Goal: Answer question/provide support: Share knowledge or assist other users

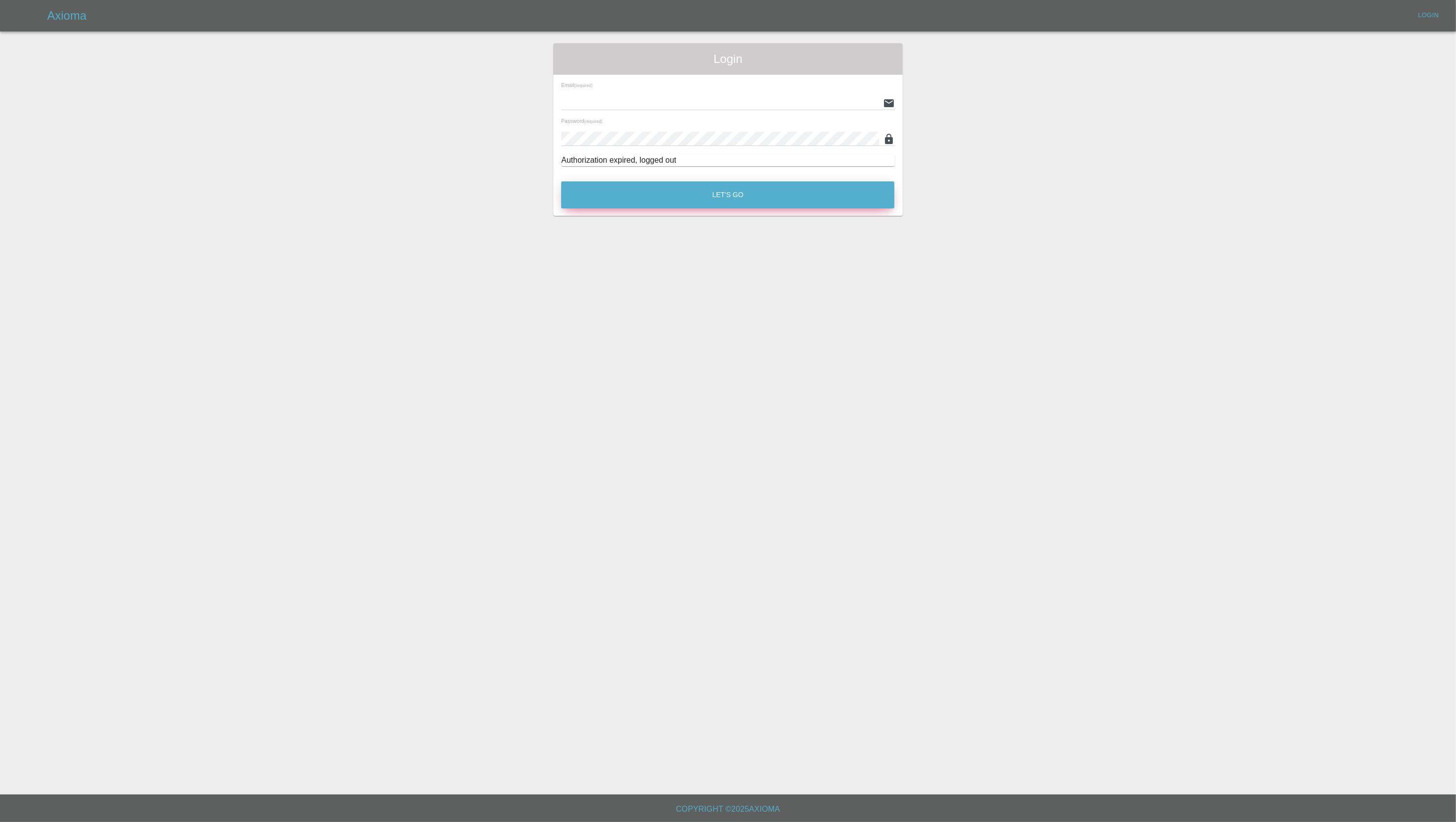
type input "[PERSON_NAME][EMAIL_ADDRESS][PERSON_NAME][DOMAIN_NAME]"
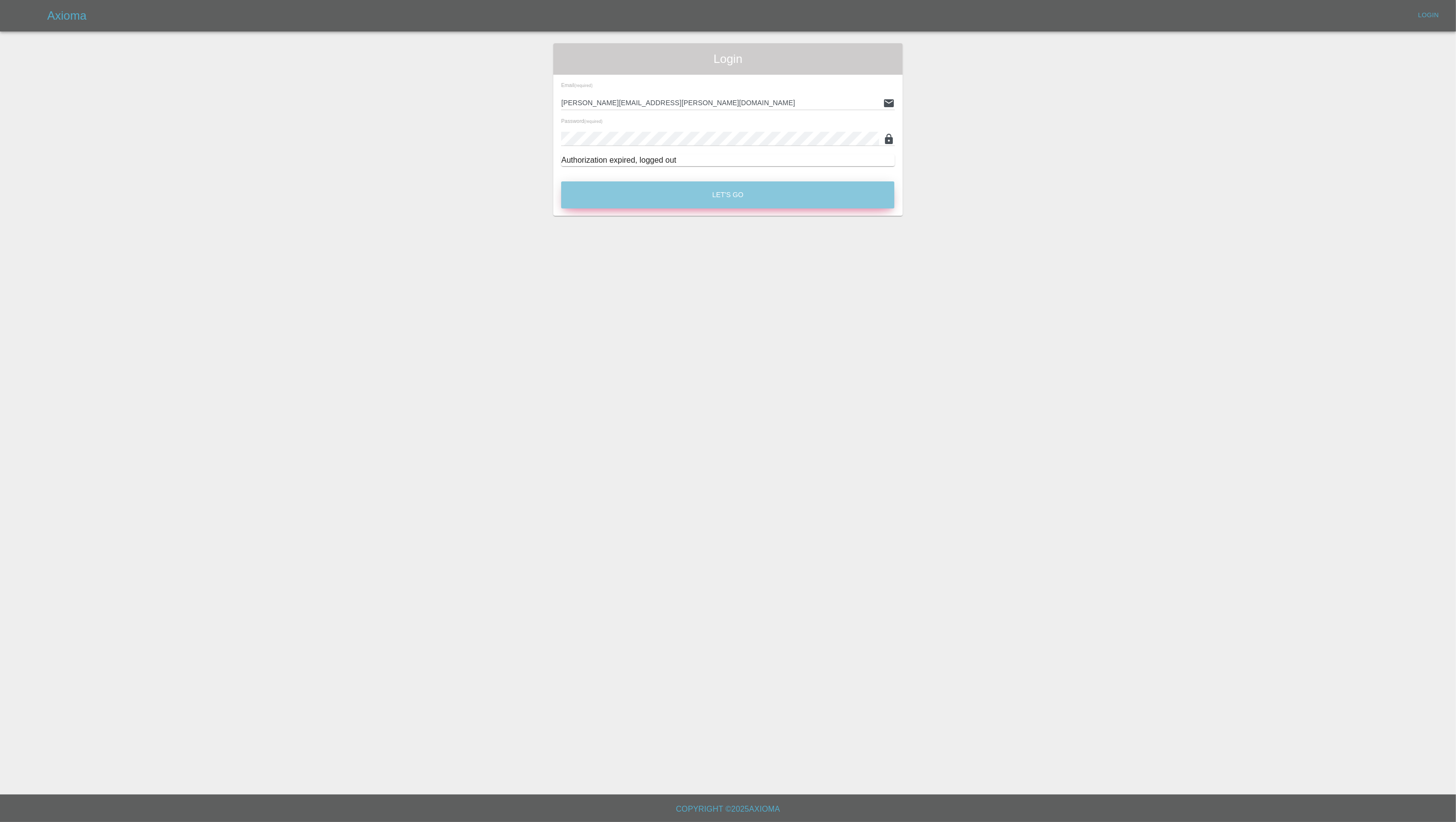
click at [677, 191] on button "Let's Go" at bounding box center [728, 194] width 333 height 27
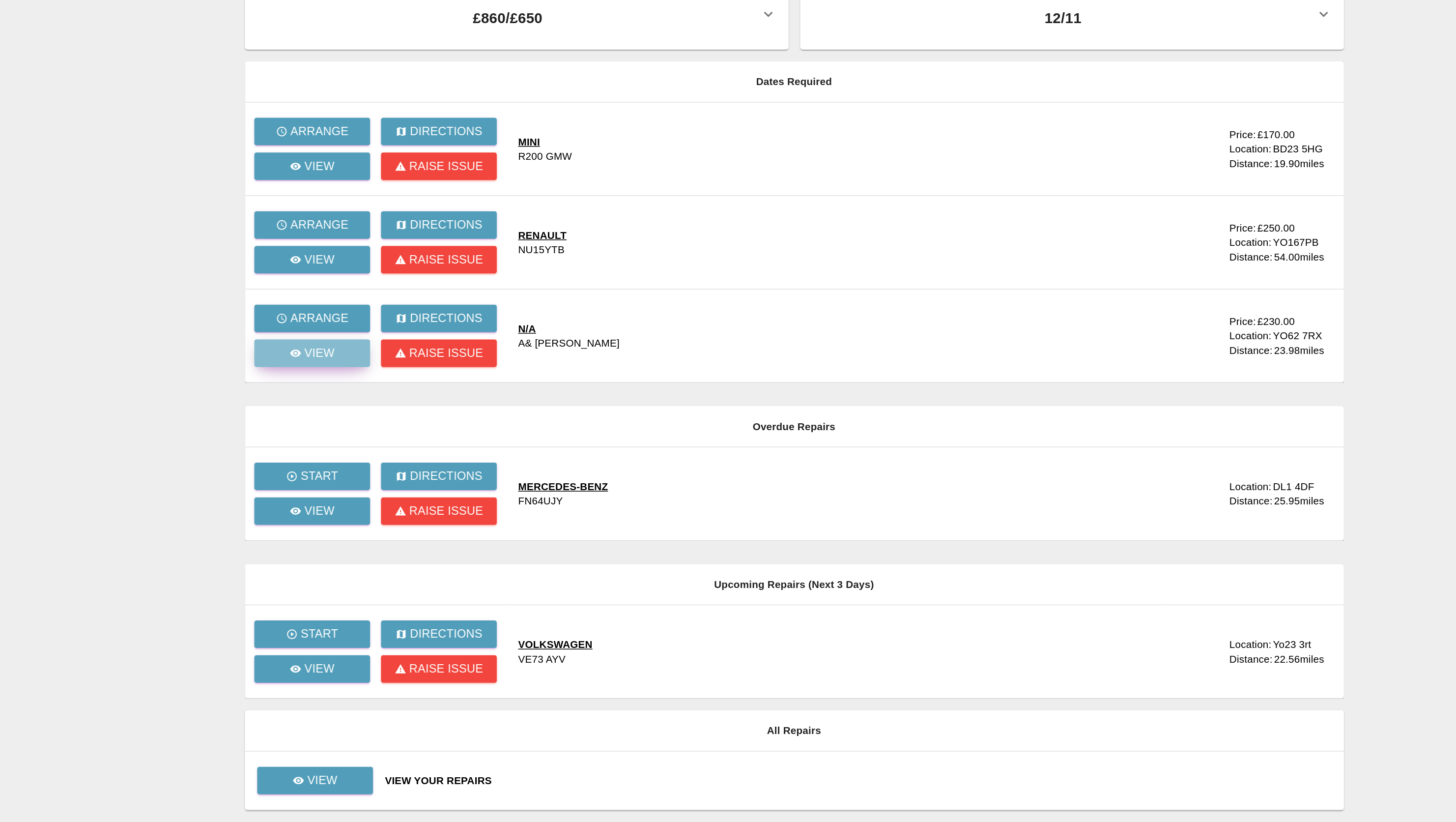
click at [424, 298] on p "View" at bounding box center [423, 298] width 21 height 12
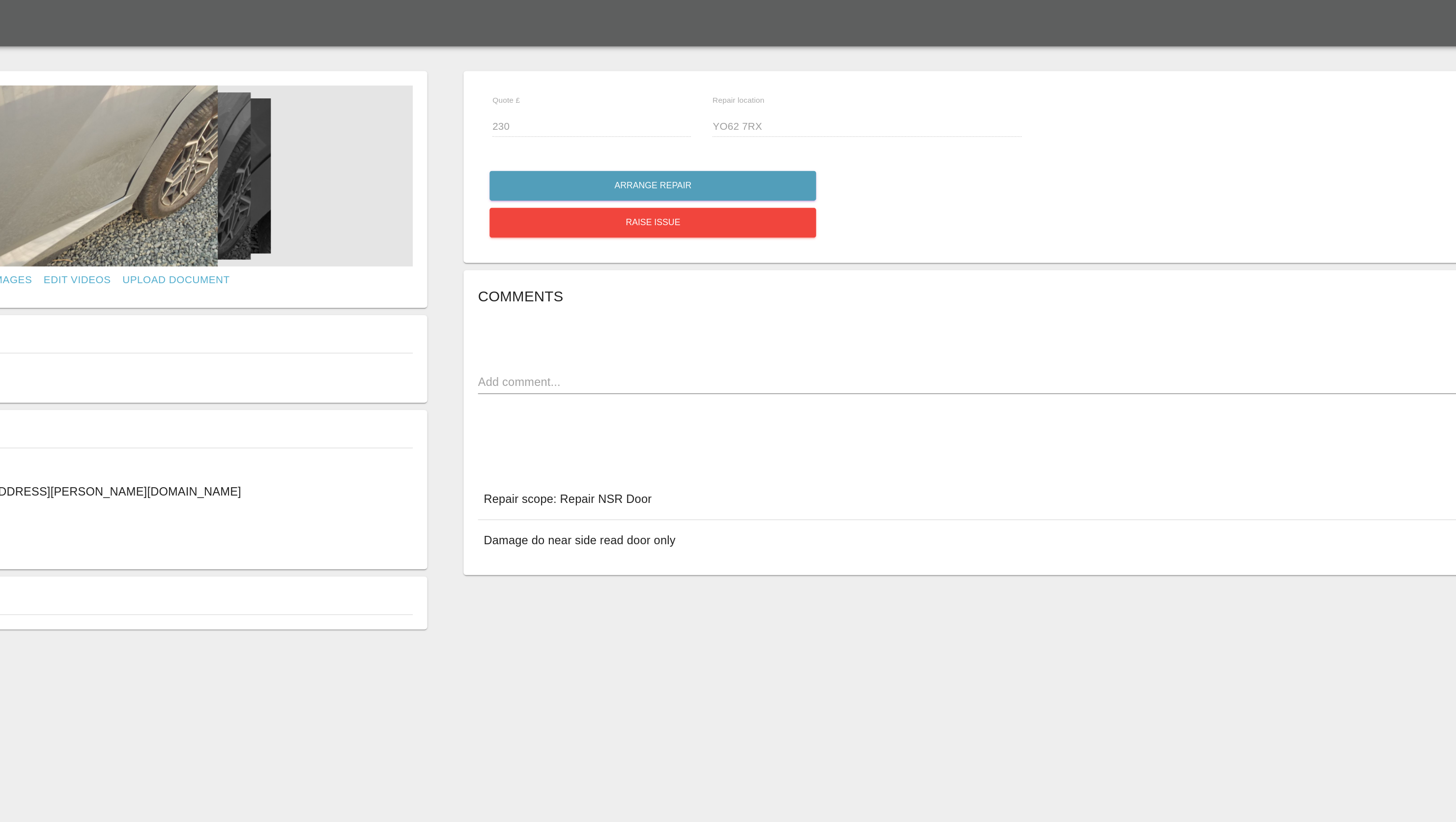
click at [306, 148] on img at bounding box center [272, 120] width 429 height 123
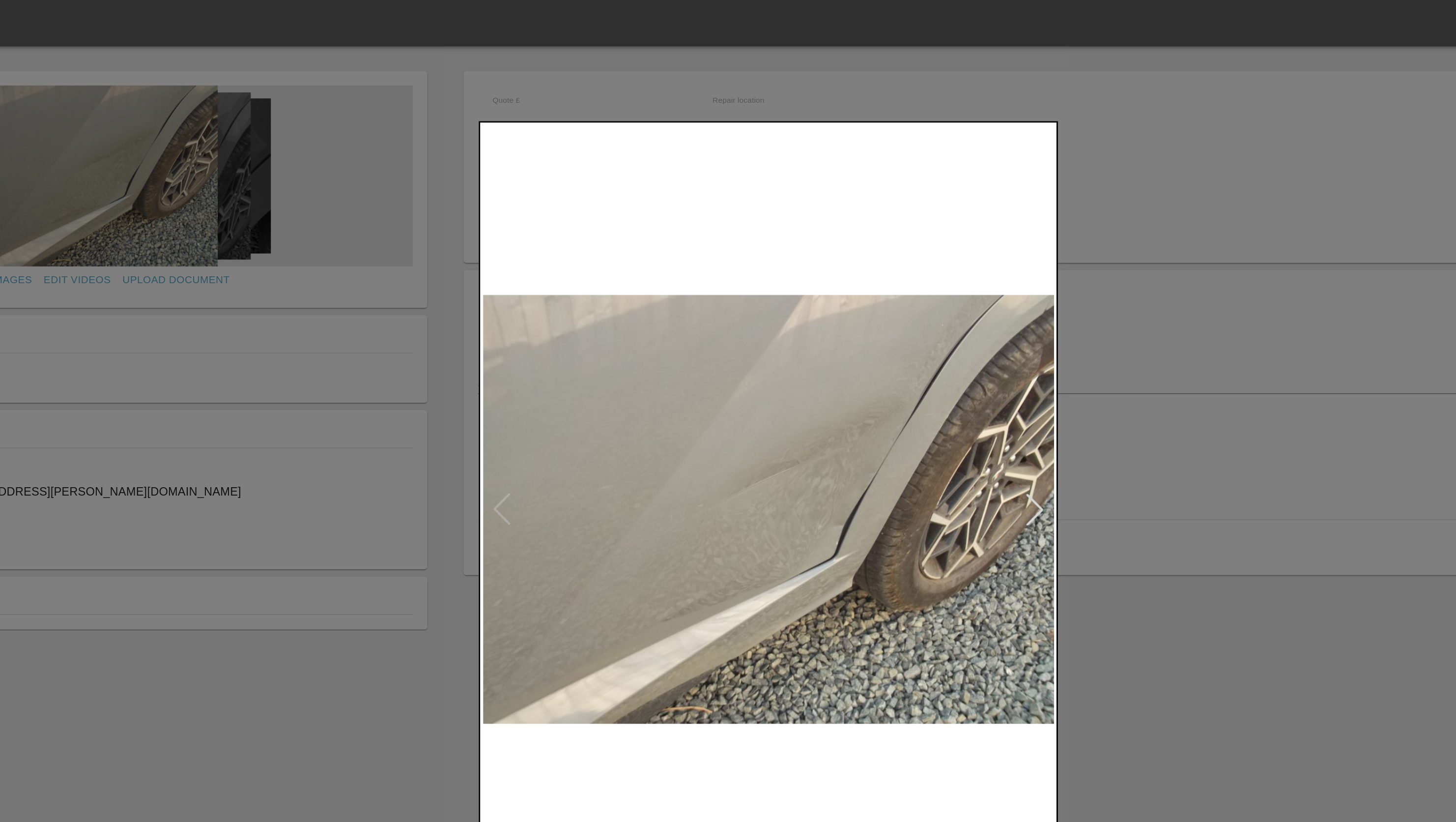
click at [974, 384] on div at bounding box center [728, 411] width 1456 height 822
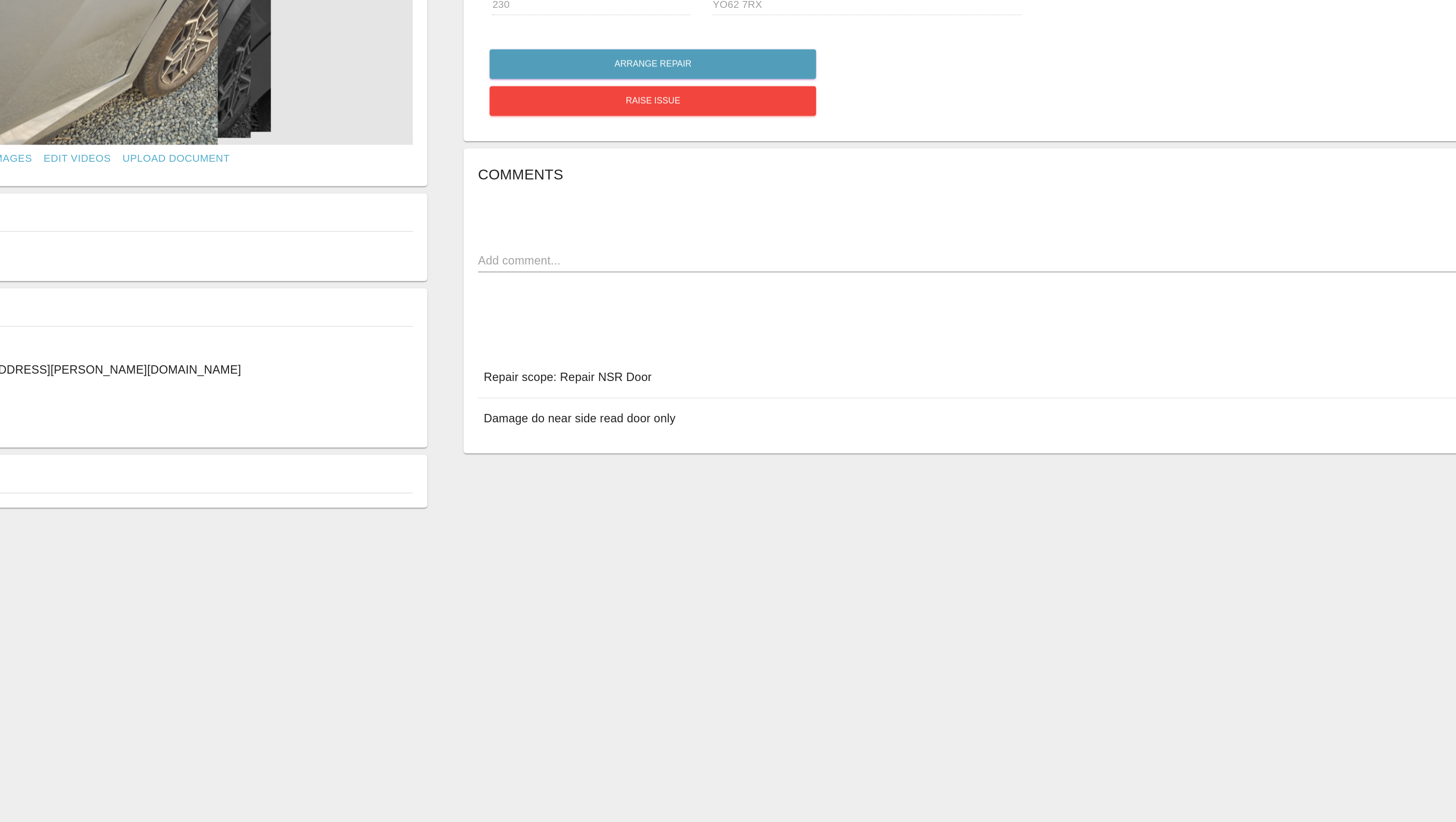
click at [322, 131] on img at bounding box center [272, 120] width 429 height 123
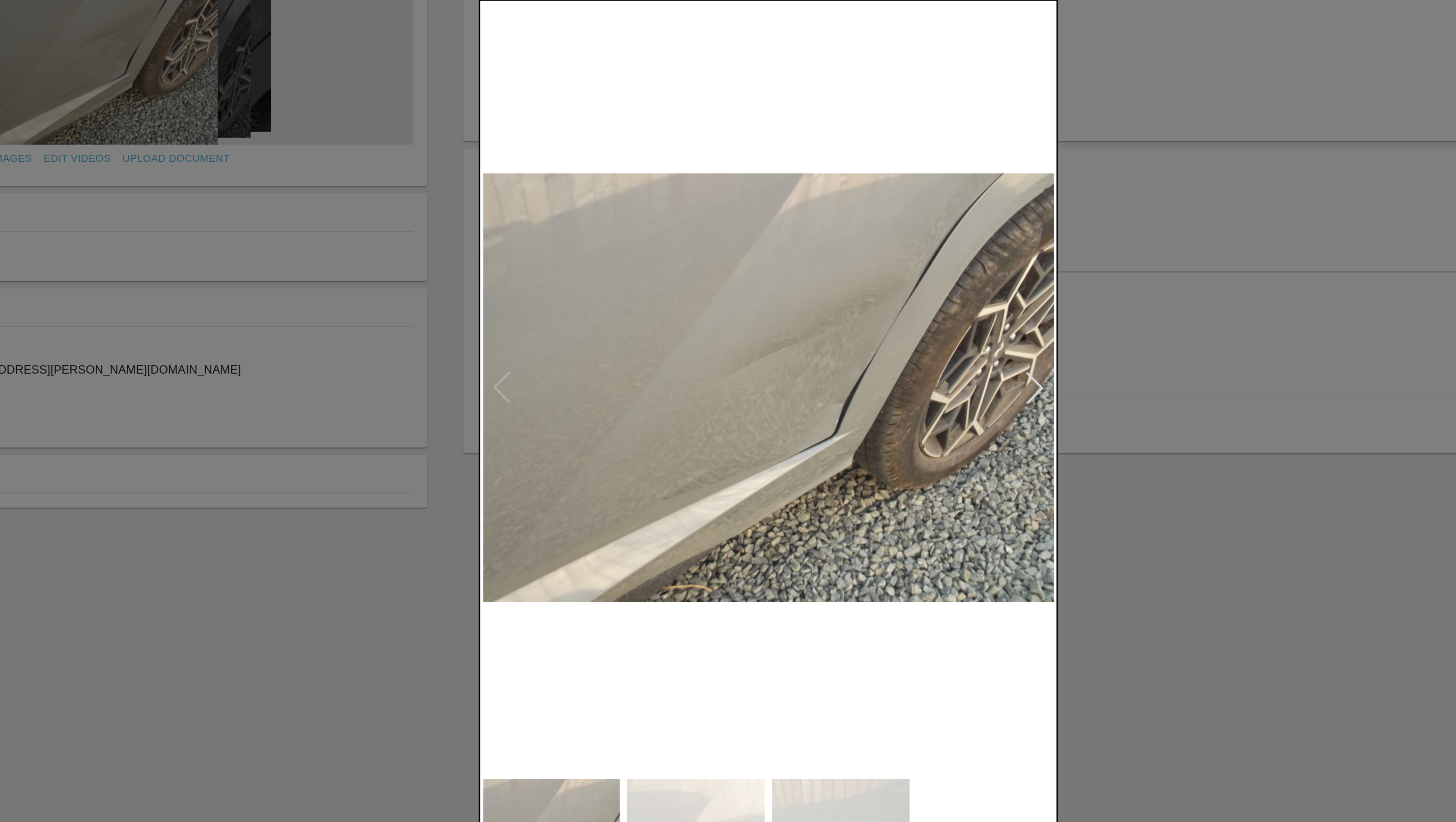
click at [912, 344] on div at bounding box center [908, 345] width 22 height 22
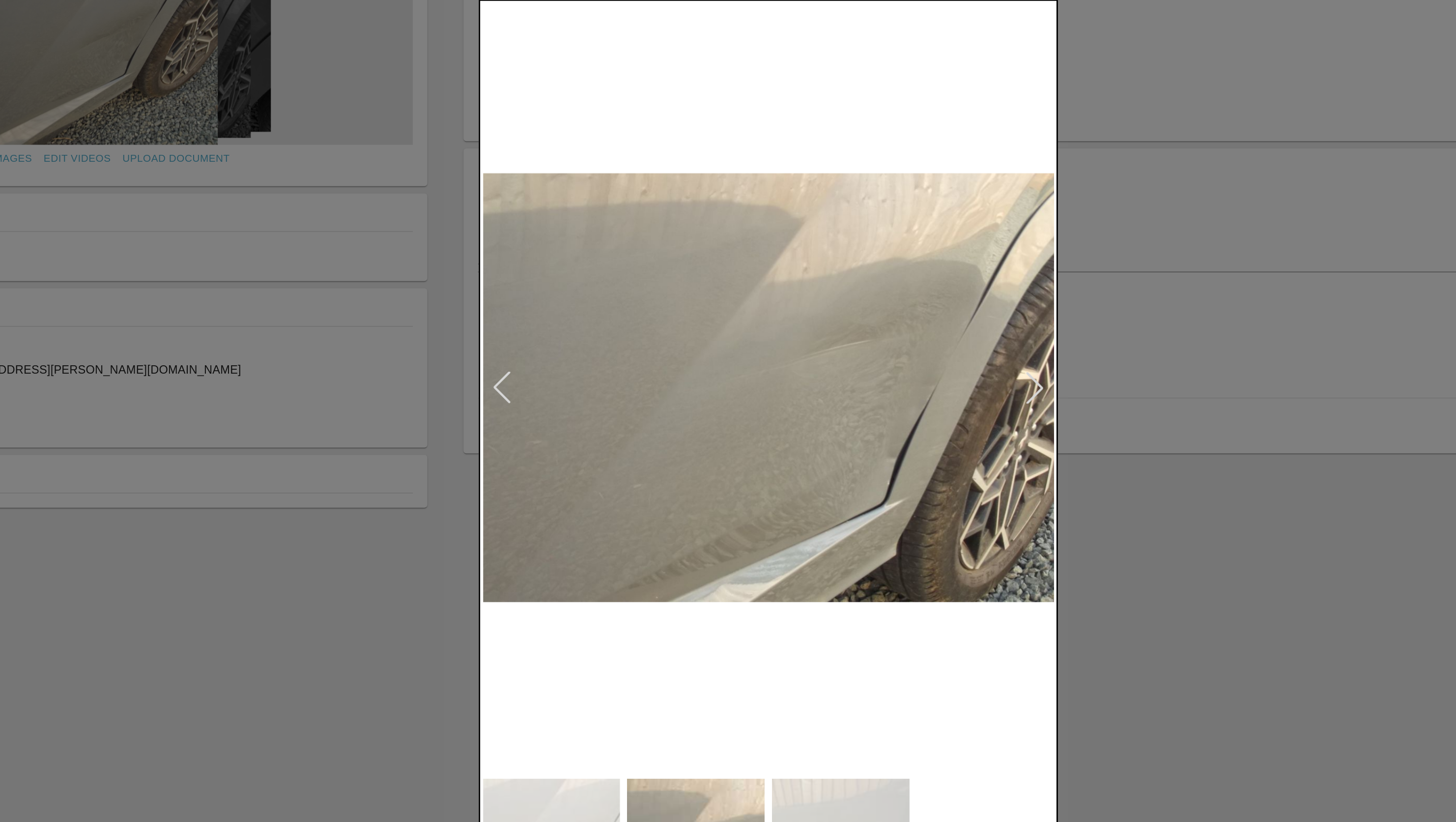
click at [912, 344] on div at bounding box center [908, 345] width 22 height 22
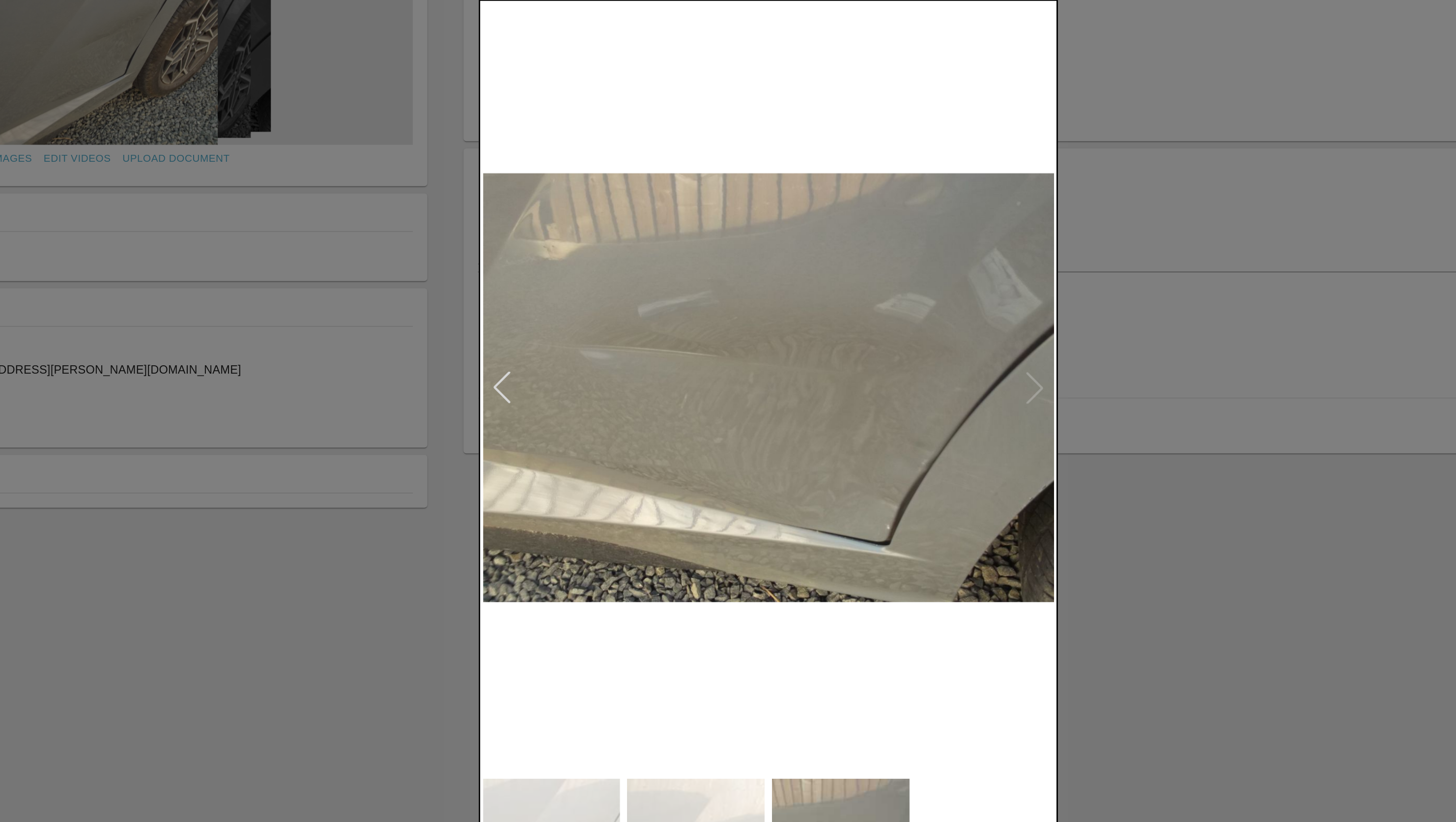
click at [912, 344] on img at bounding box center [728, 345] width 388 height 521
click at [397, 182] on div at bounding box center [728, 411] width 1456 height 822
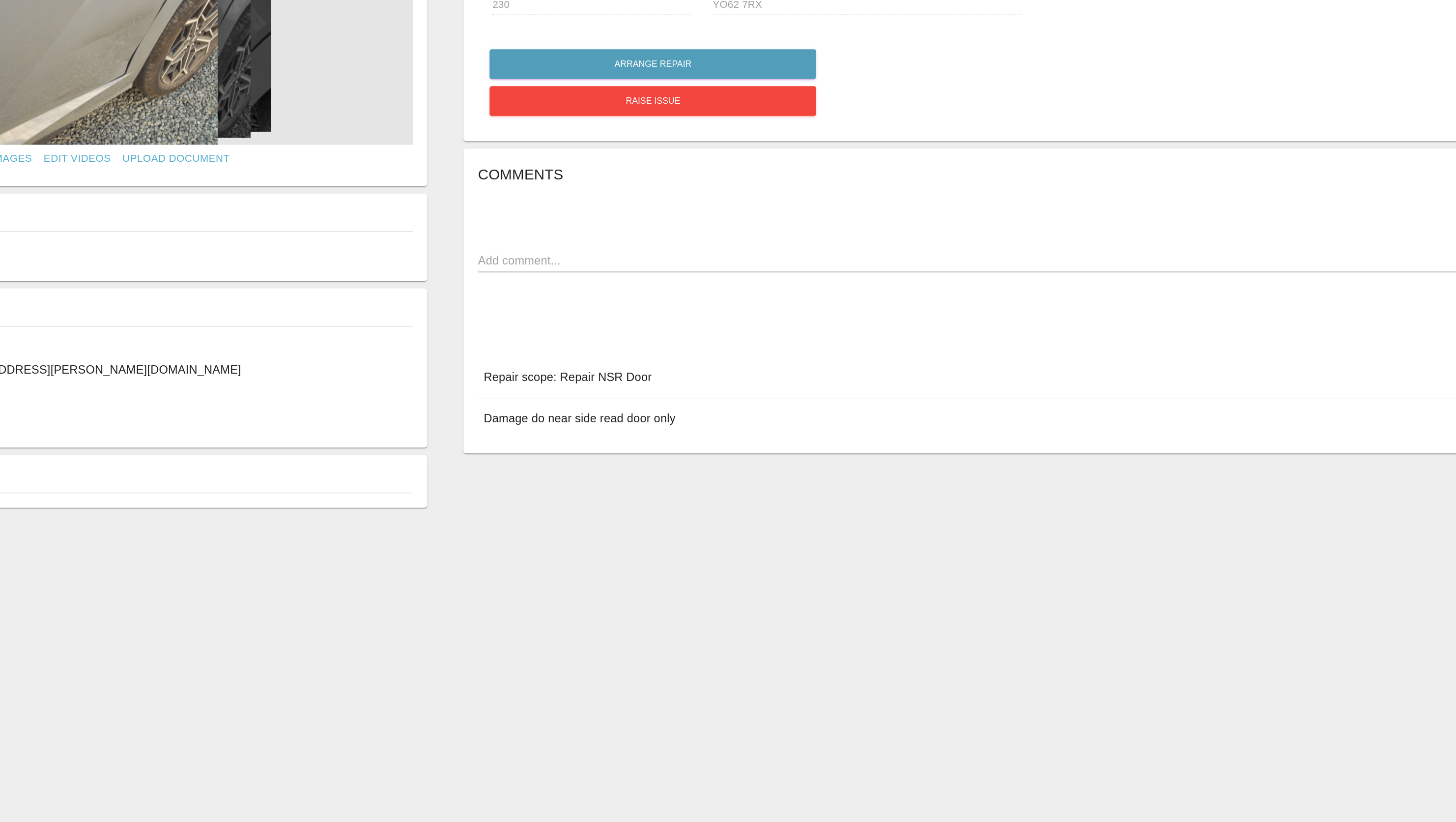
click at [561, 253] on div "x" at bounding box center [982, 260] width 902 height 16
type textarea "T"
type textarea "Out of scope for us currently."
click at [1099, 529] on main "Edit Images Edit Videos Upload Document N/A N/A 0 Plate number: A& [PERSON_NAME…" at bounding box center [728, 397] width 1456 height 794
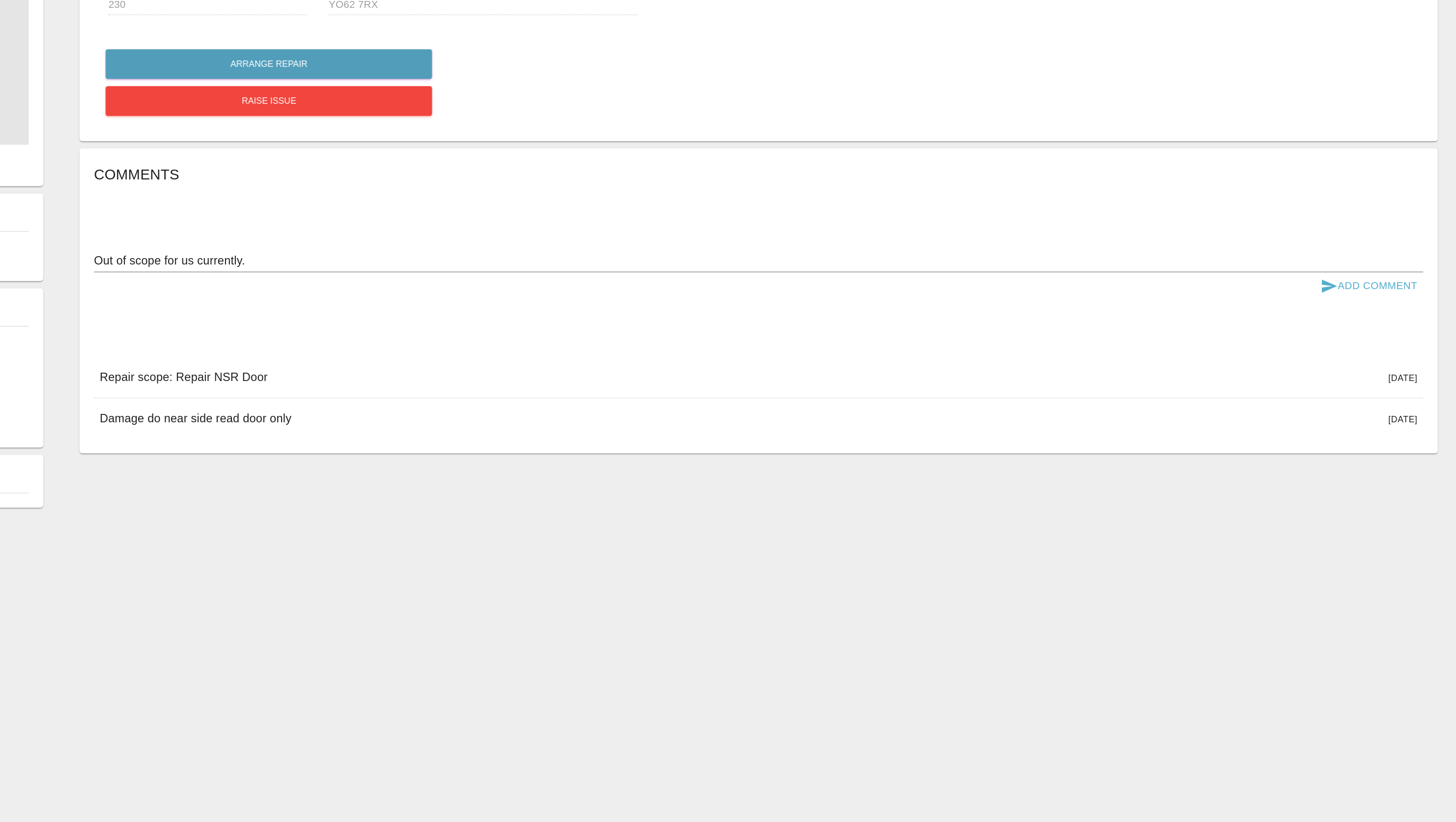
click at [1394, 273] on button "Add Comment" at bounding box center [1396, 276] width 74 height 18
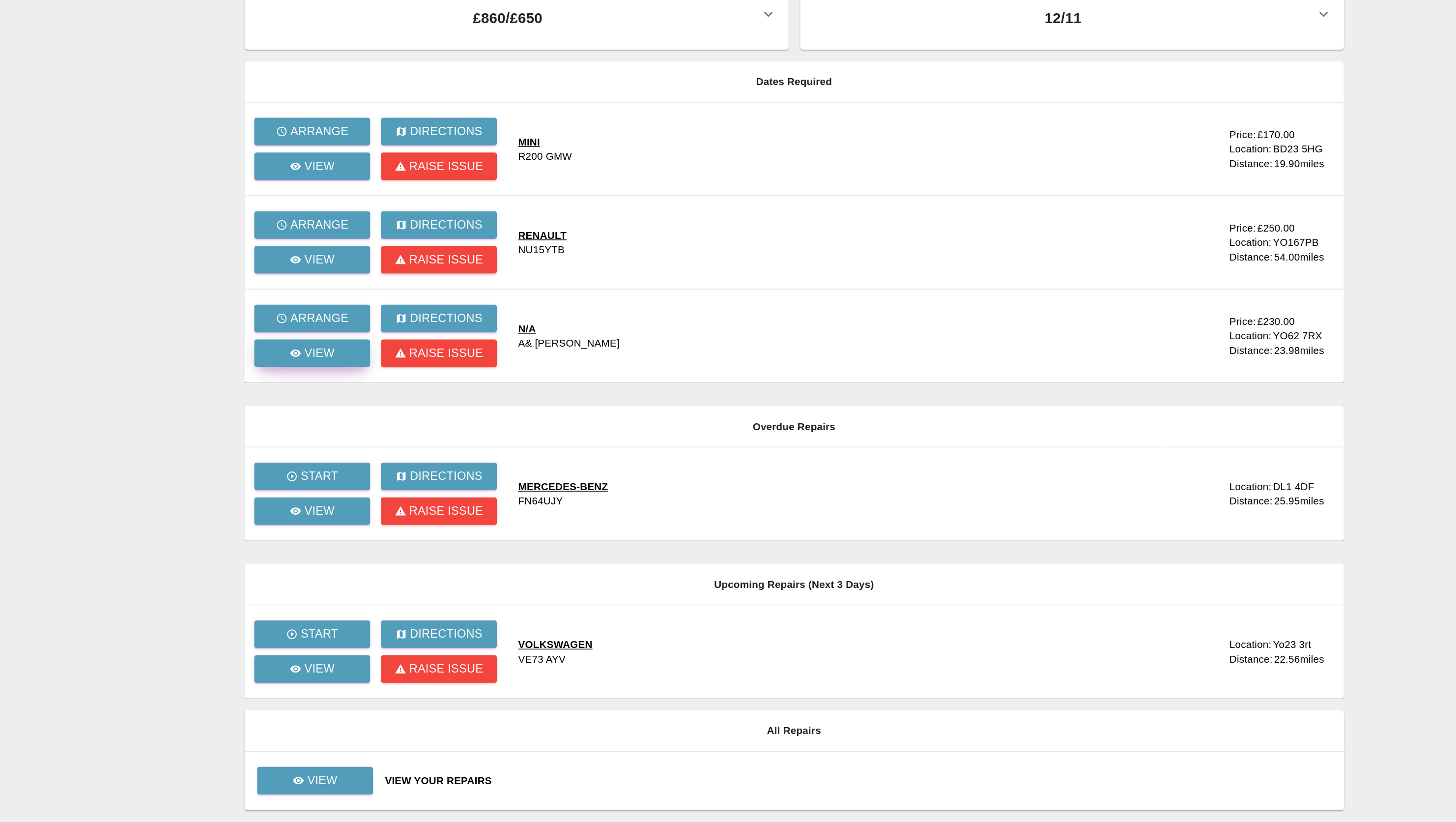
click at [410, 295] on icon at bounding box center [407, 298] width 8 height 8
click at [406, 232] on icon at bounding box center [407, 234] width 8 height 8
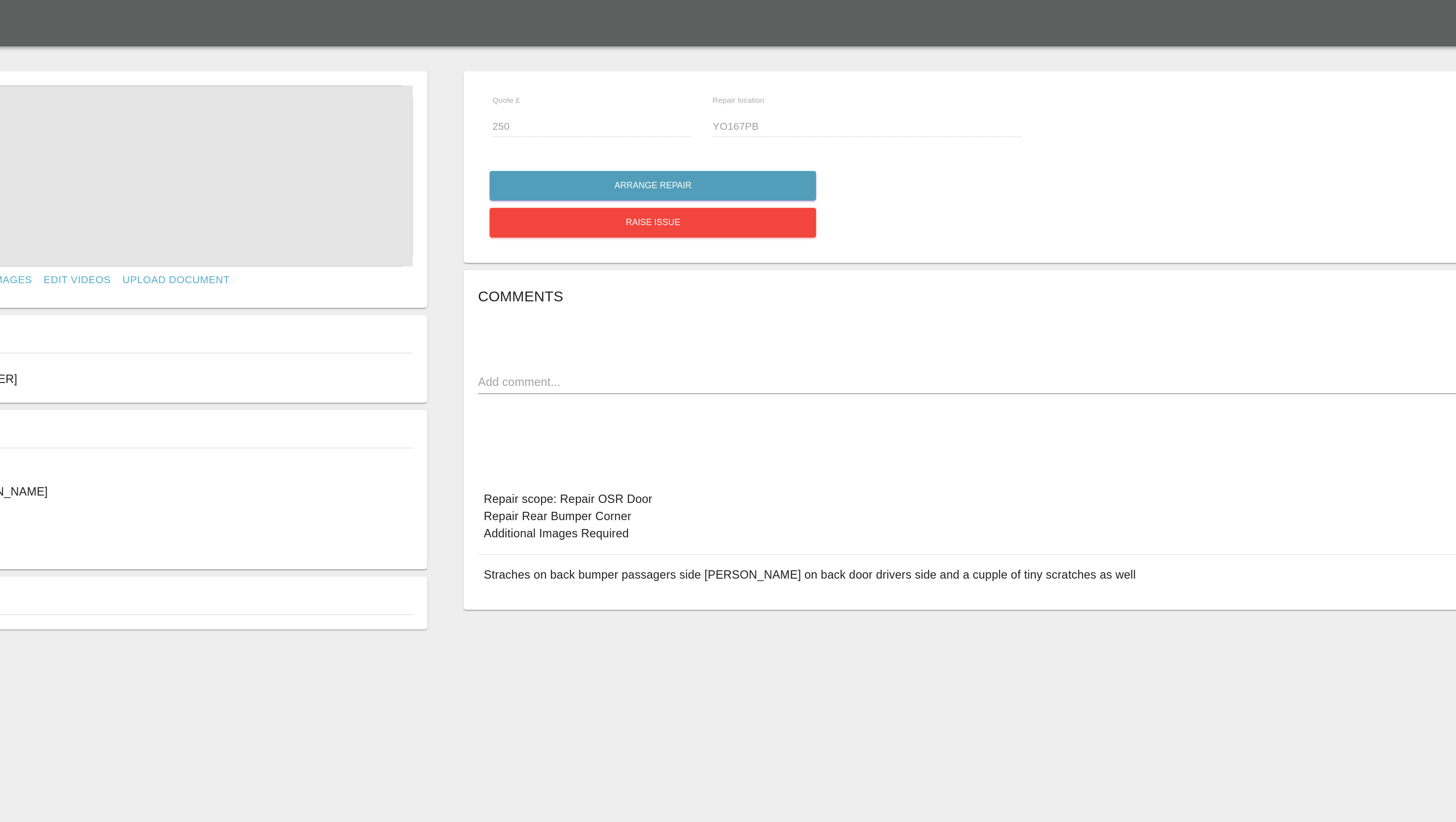
click at [282, 116] on img at bounding box center [272, 120] width 429 height 123
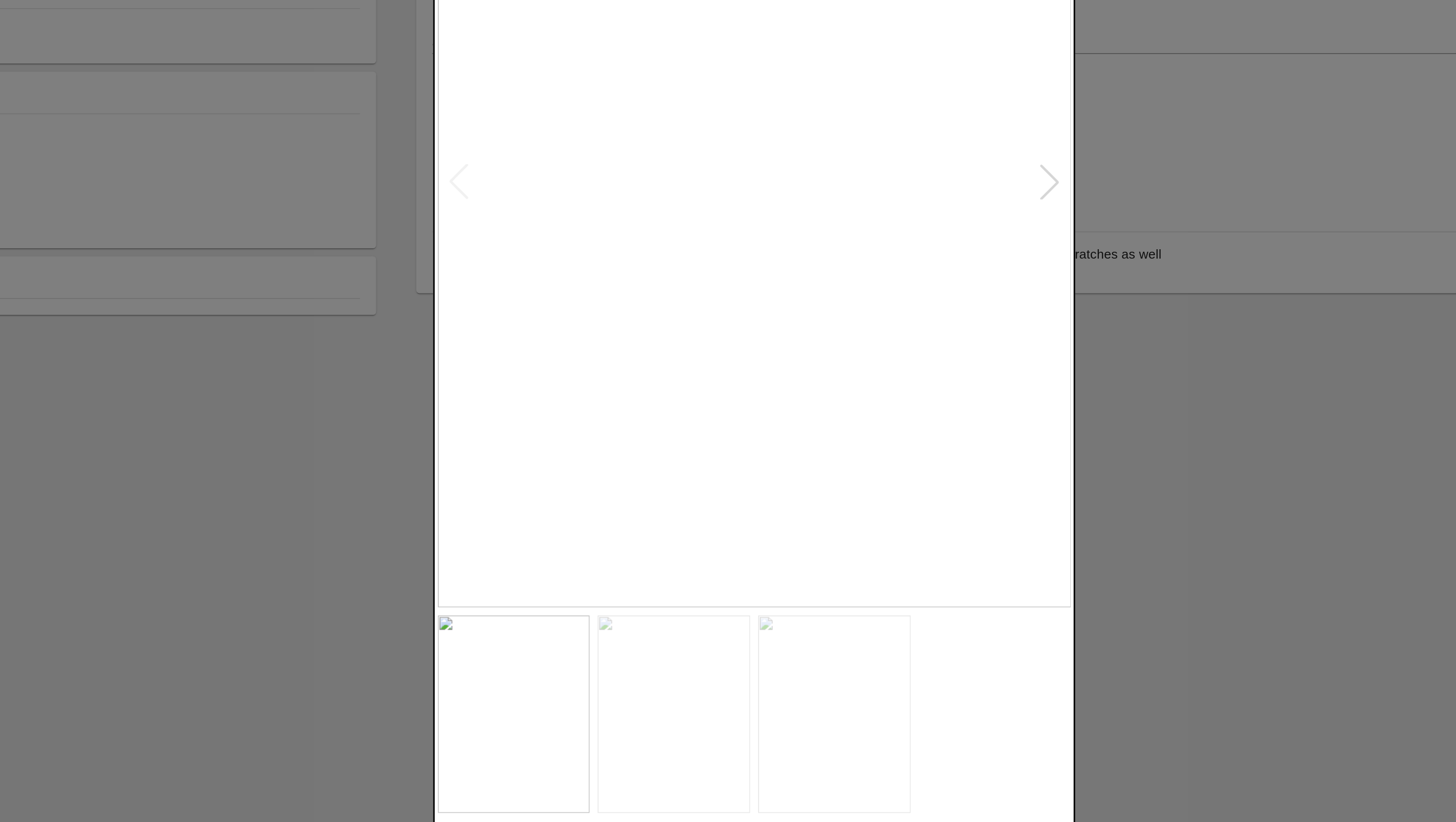
click at [913, 351] on div at bounding box center [908, 345] width 22 height 22
click at [910, 340] on div at bounding box center [908, 345] width 22 height 22
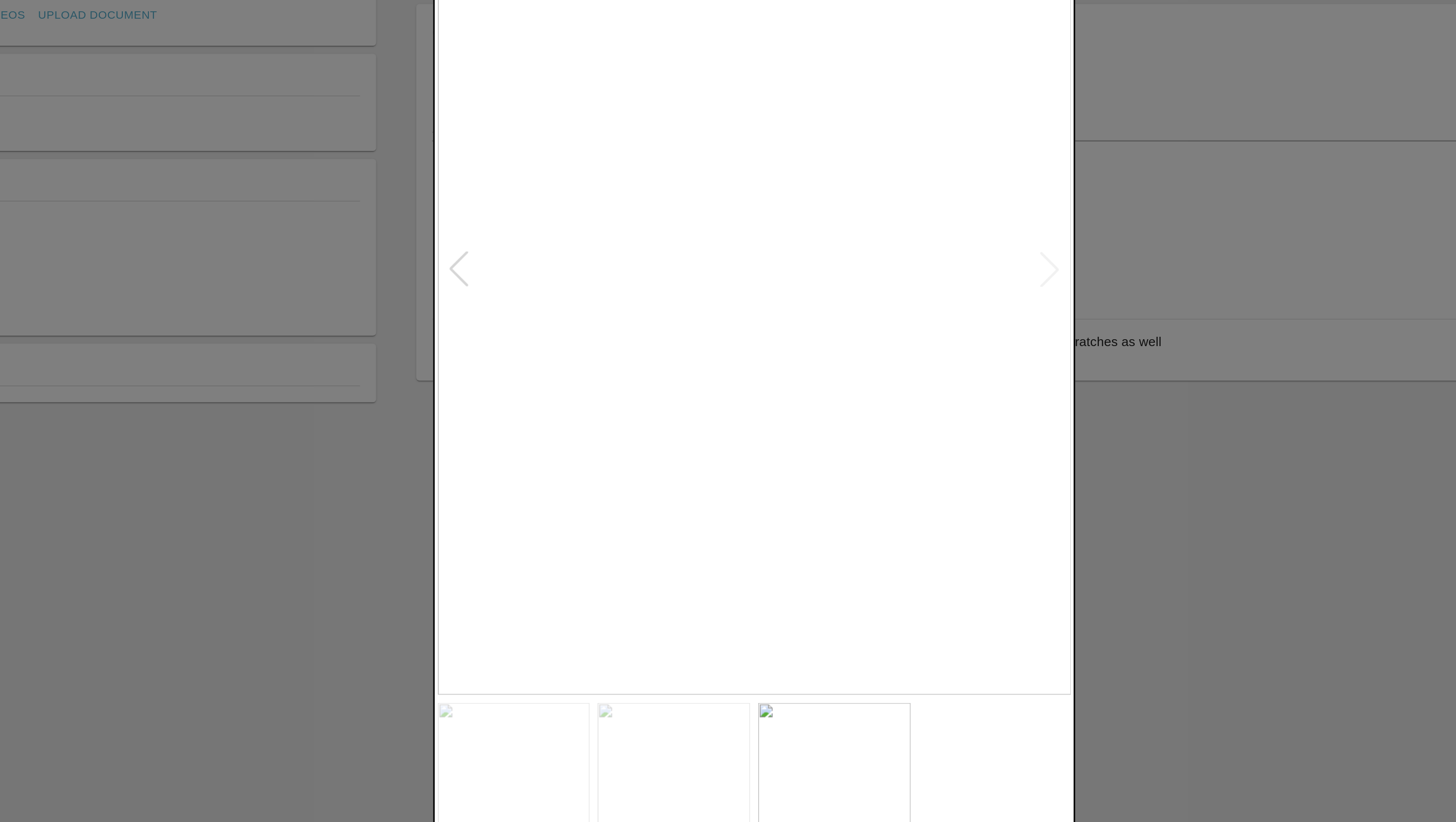
click at [907, 343] on img at bounding box center [728, 345] width 388 height 521
click at [966, 486] on div at bounding box center [728, 411] width 1456 height 822
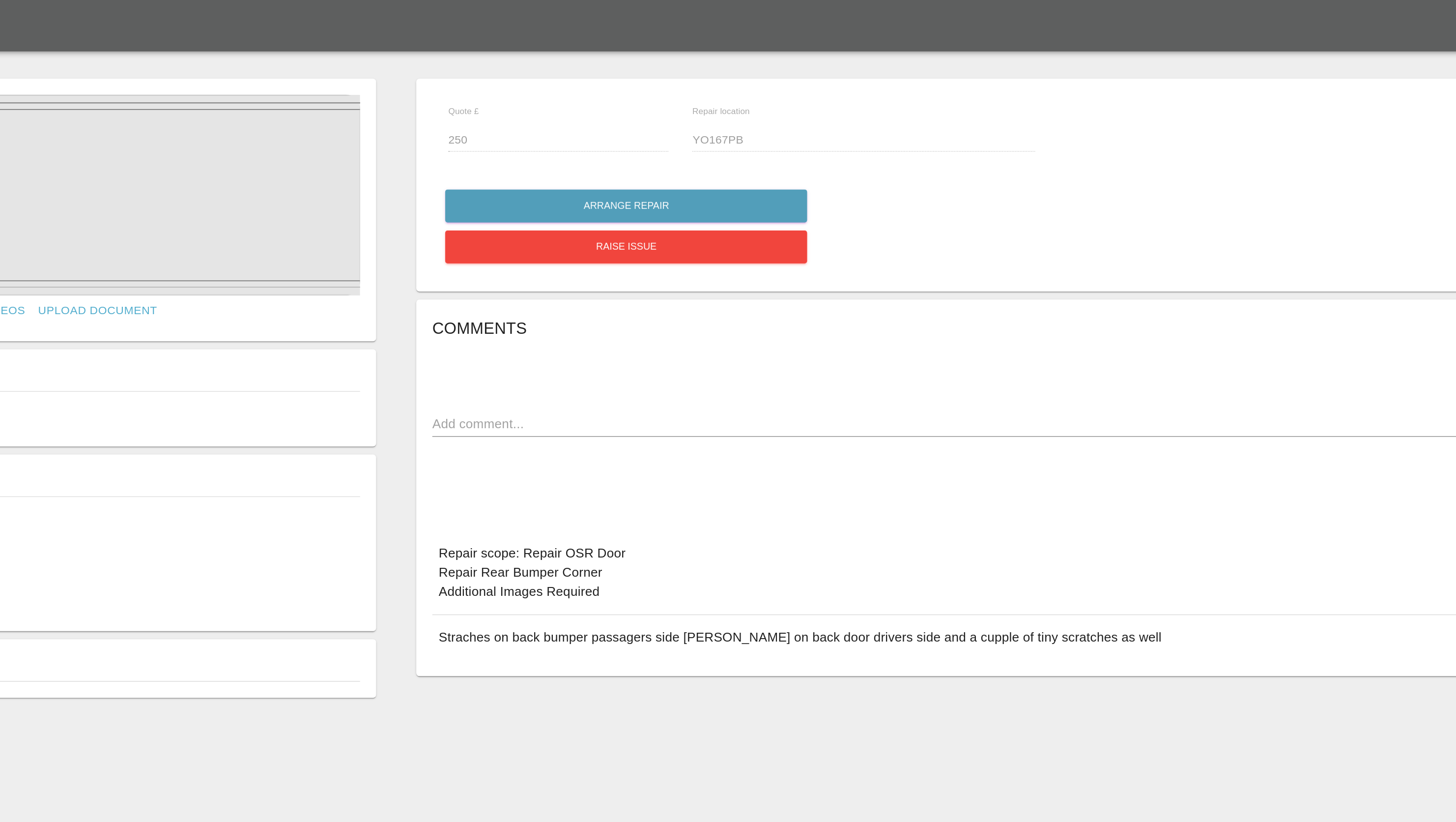
click at [300, 124] on img at bounding box center [272, 120] width 429 height 123
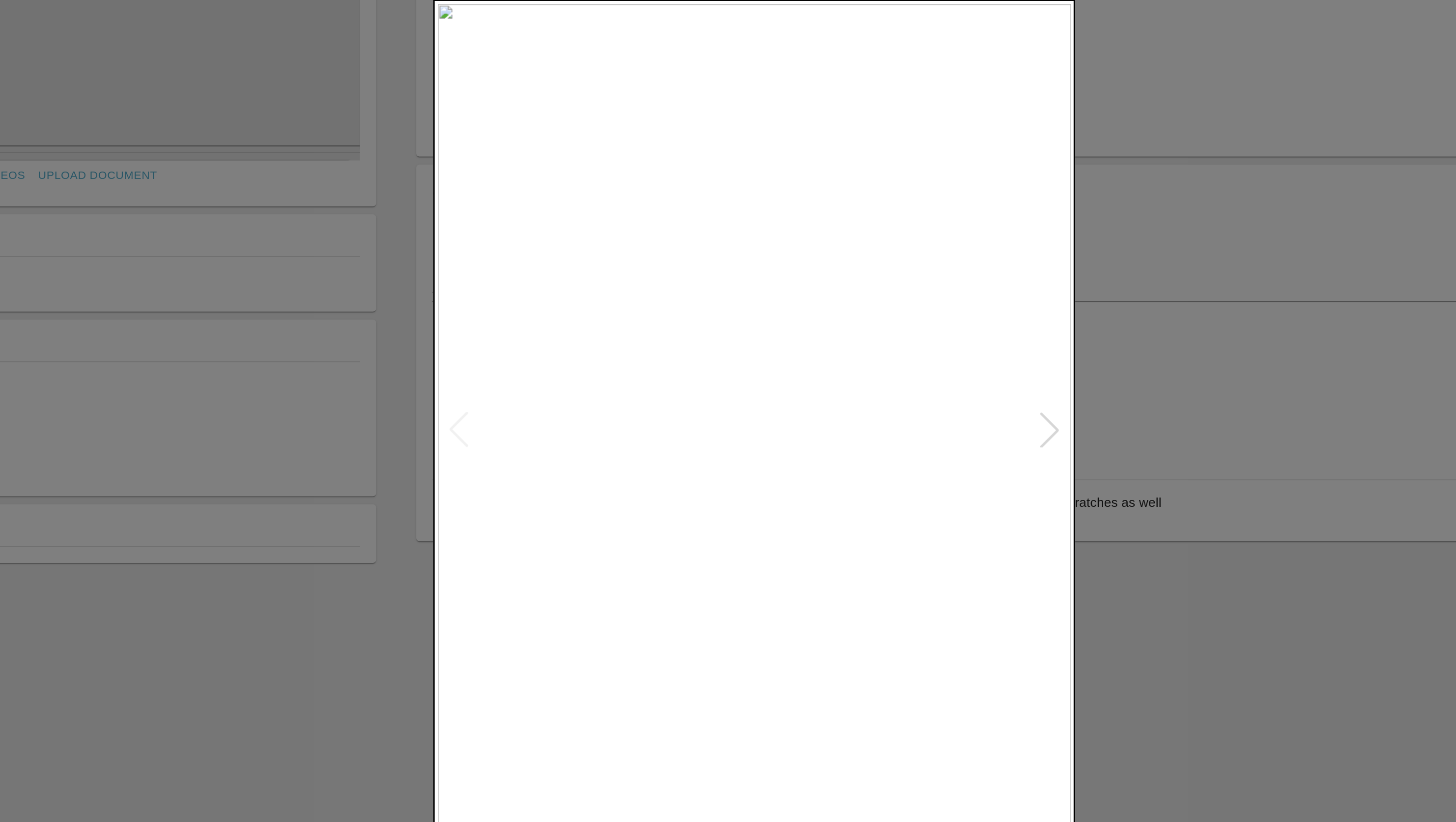
click at [913, 342] on div at bounding box center [908, 345] width 22 height 22
click at [507, 303] on div at bounding box center [728, 411] width 1456 height 822
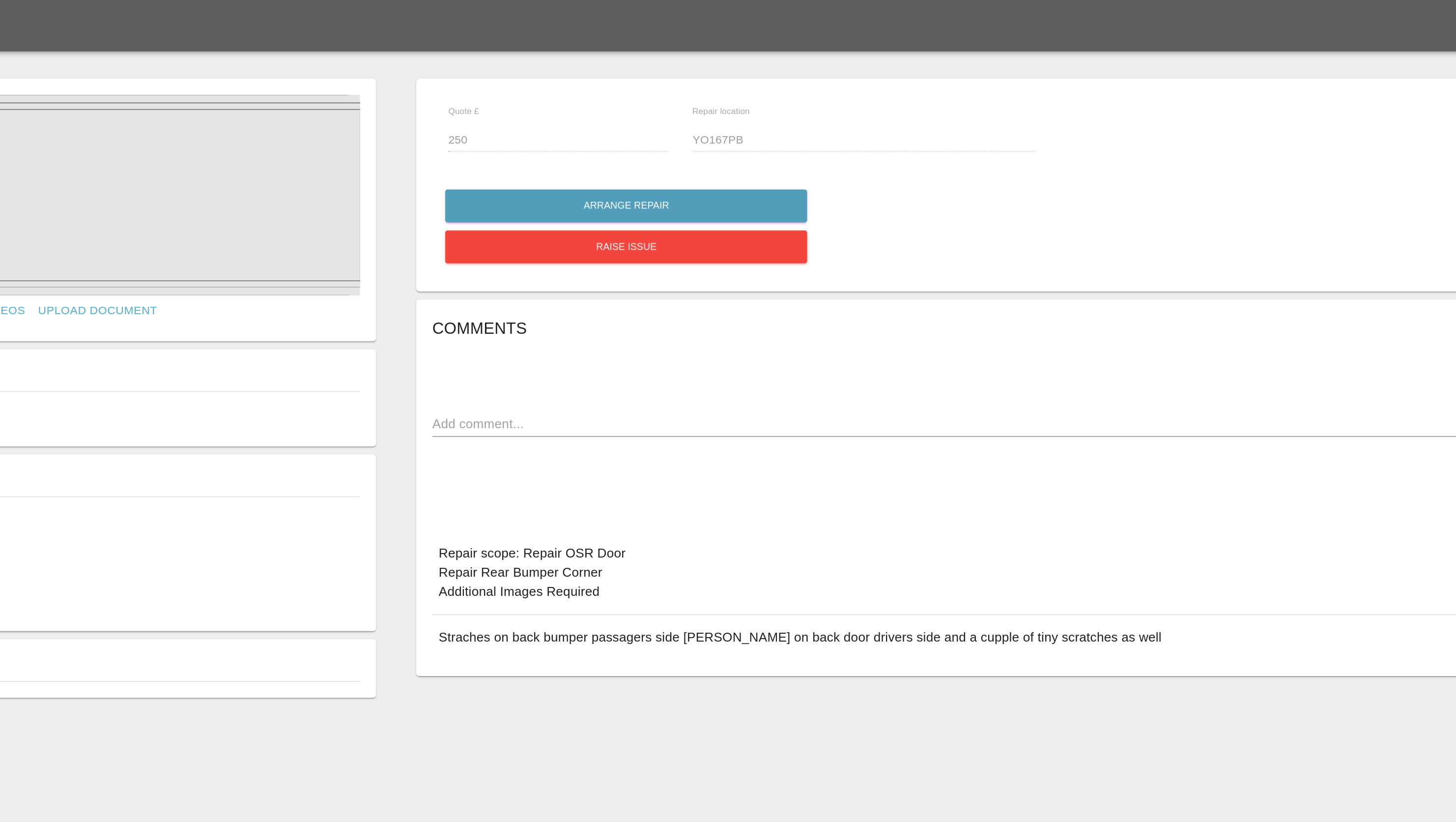
click at [687, 85] on div "Repair location YO167PB" at bounding box center [795, 82] width 224 height 36
click at [564, 258] on textarea at bounding box center [982, 259] width 902 height 11
type textarea "Out of area for us unfortunately."
click at [1037, 244] on div "Comments Out of area for us unfortunately. x Add Comment Repair scope: Repair O…" at bounding box center [982, 299] width 902 height 211
click at [1033, 253] on textarea "Out of area for us unfortunately." at bounding box center [982, 259] width 902 height 11
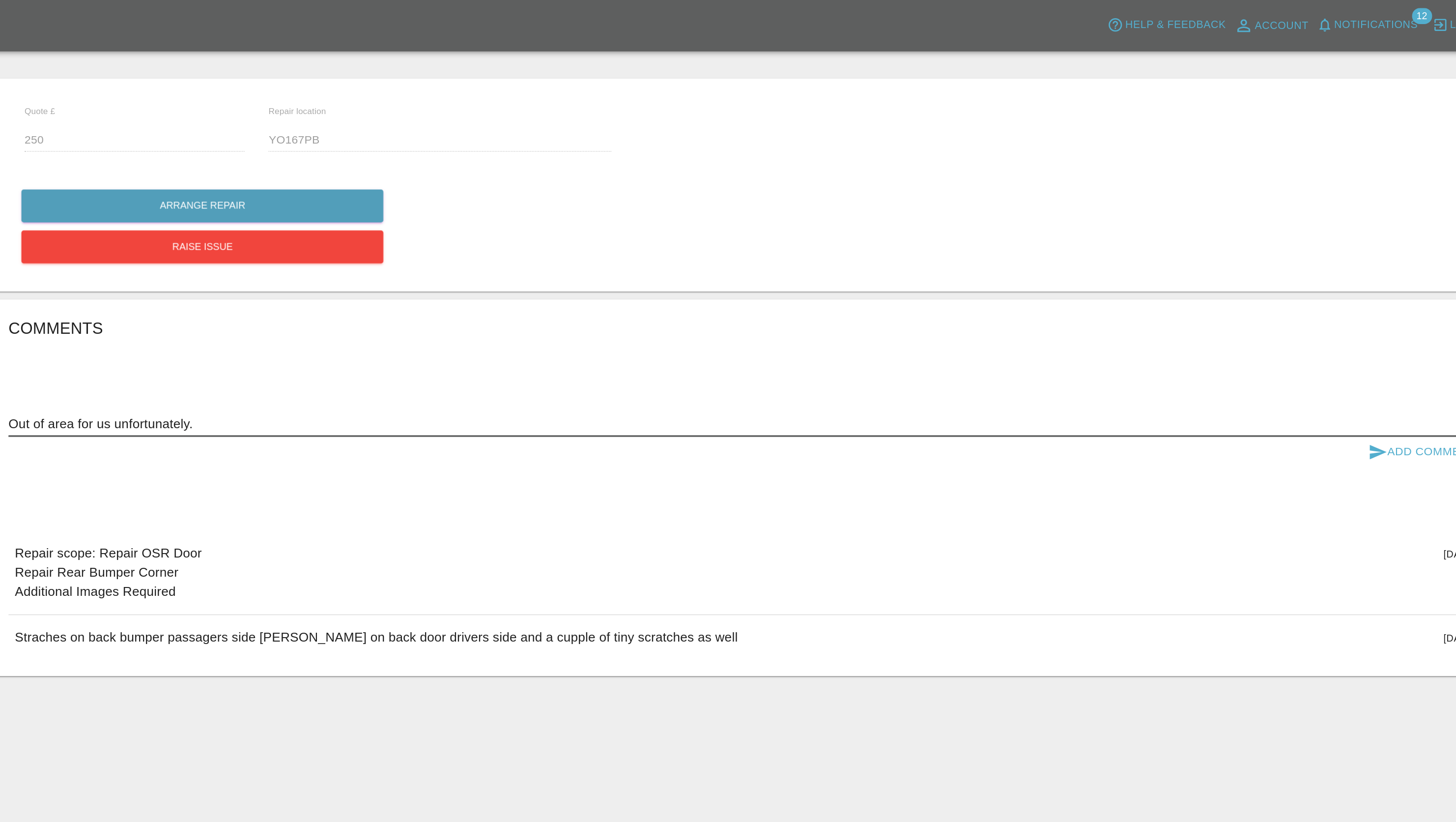
click at [1395, 275] on button "Add Comment" at bounding box center [1396, 276] width 74 height 18
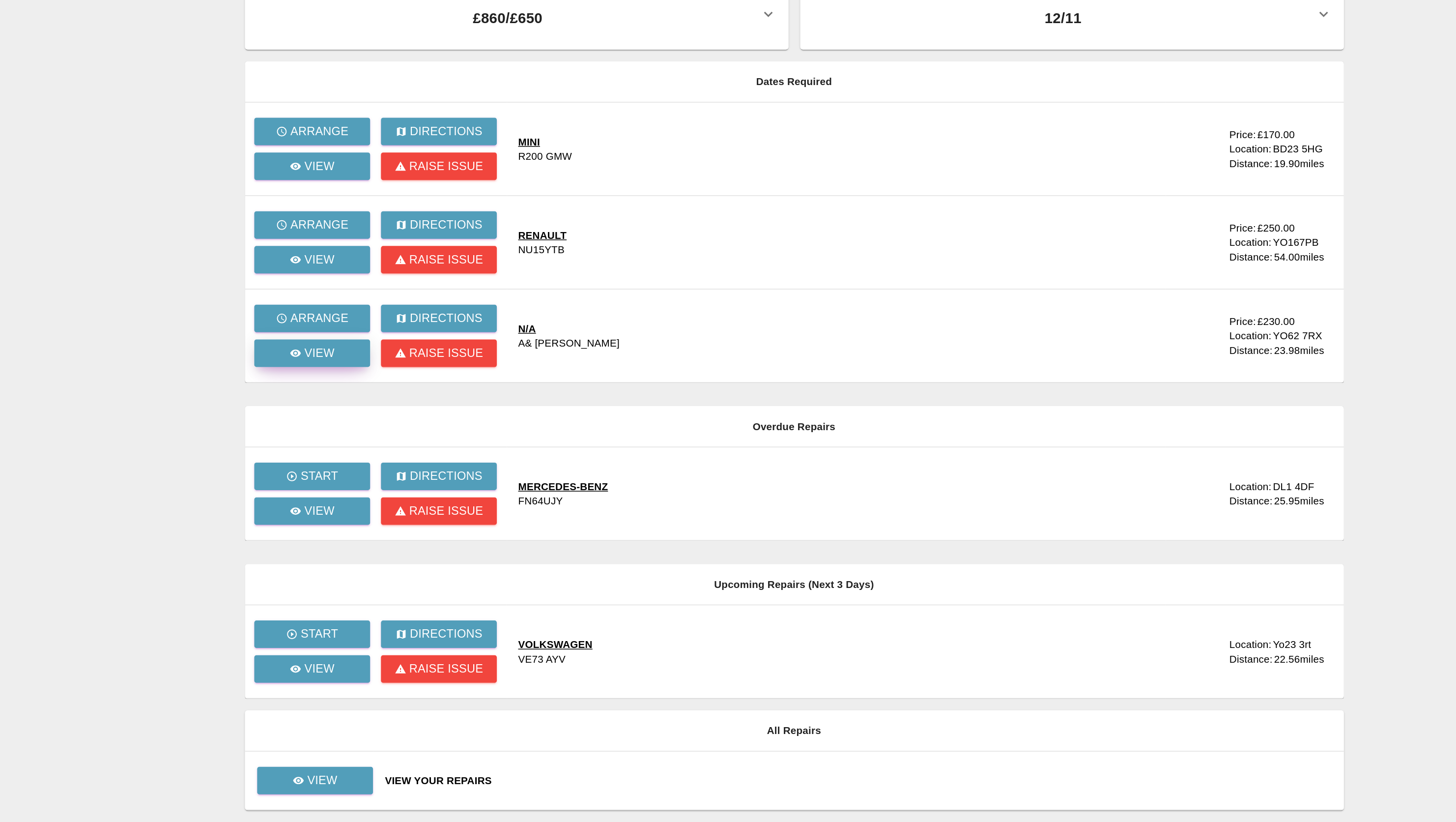
click at [416, 302] on p "View" at bounding box center [423, 298] width 21 height 12
click at [419, 167] on p "View" at bounding box center [423, 171] width 21 height 12
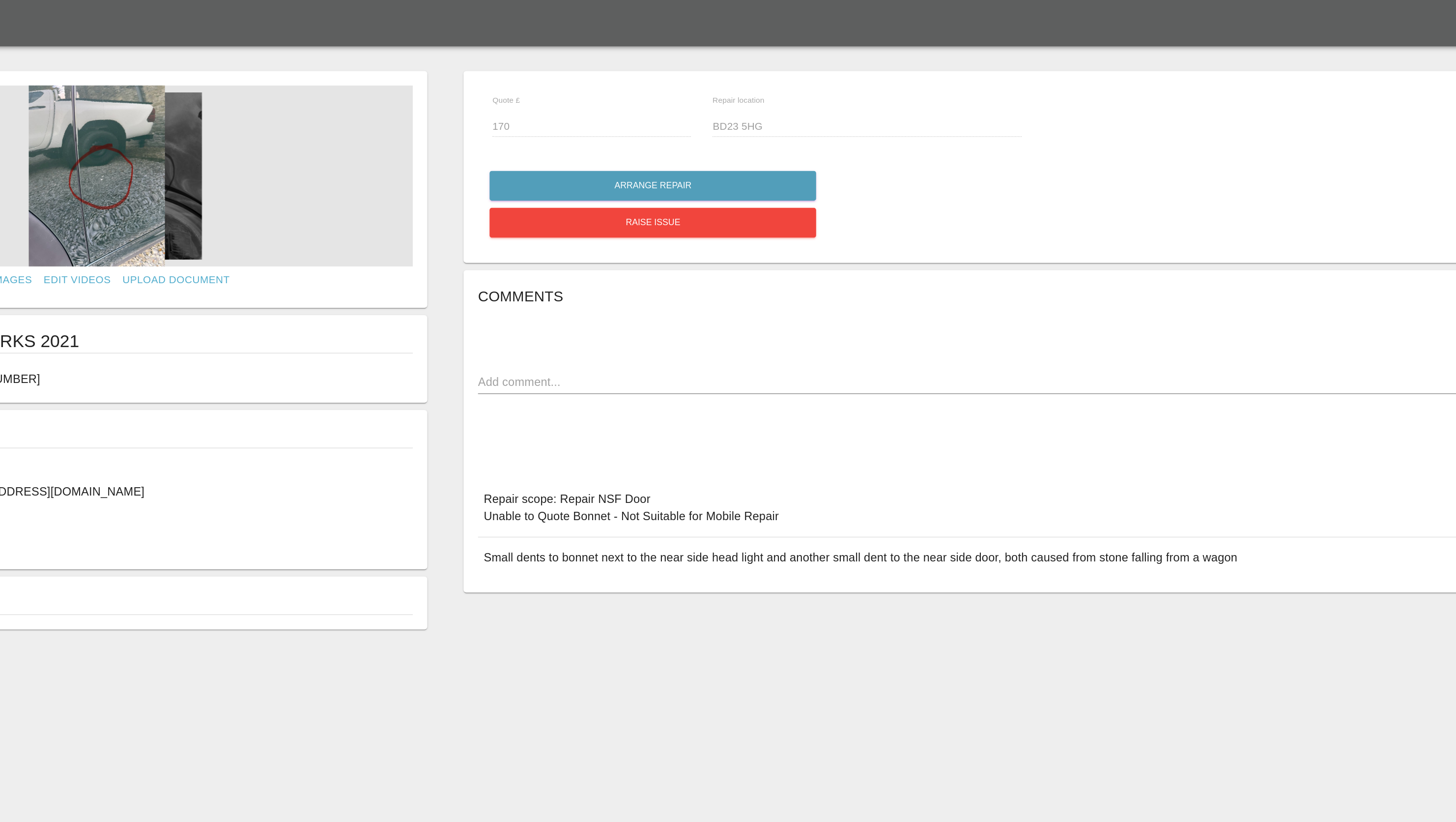
click at [269, 126] on img at bounding box center [272, 120] width 429 height 123
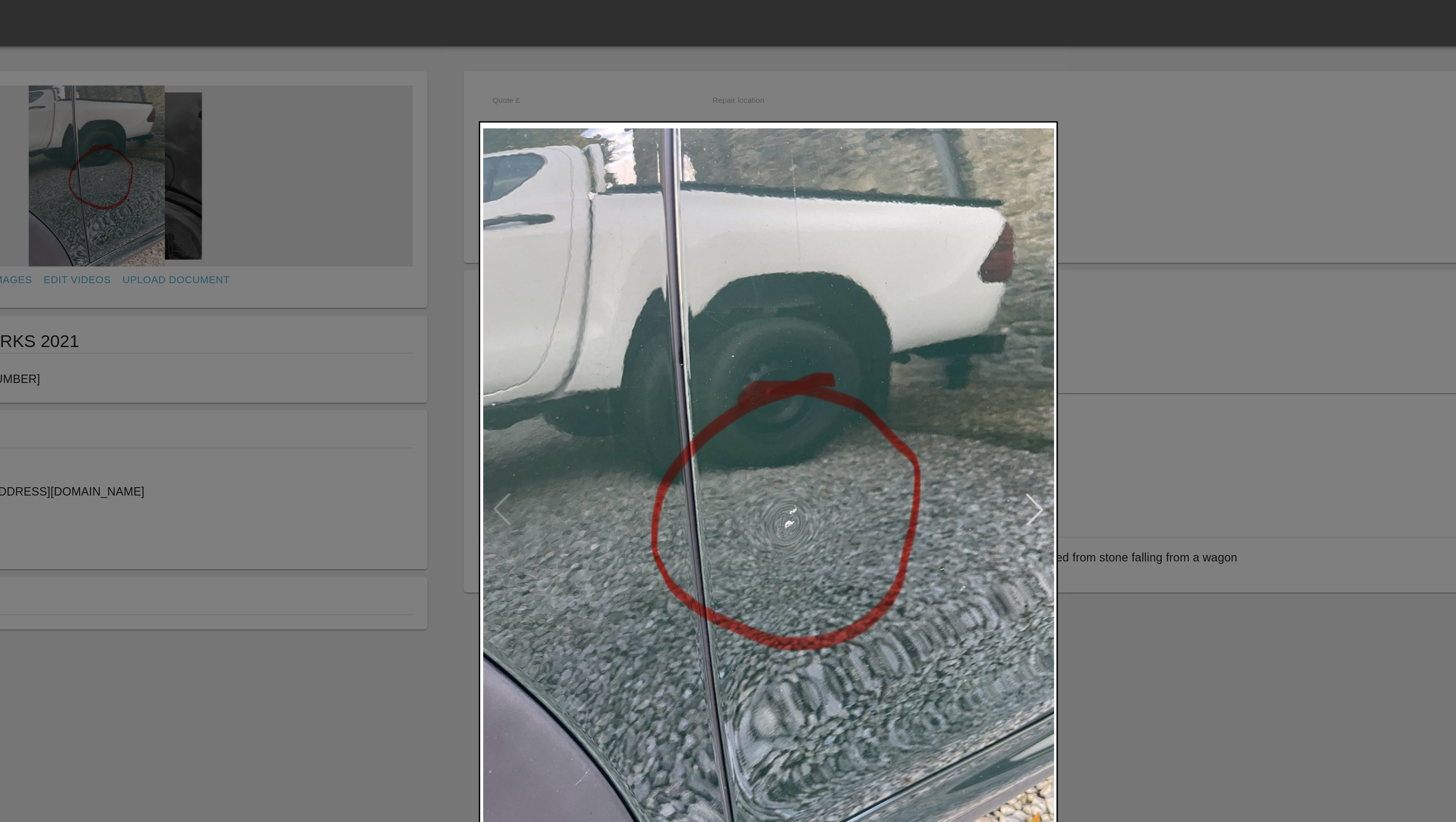
click at [1006, 280] on div at bounding box center [728, 411] width 1456 height 822
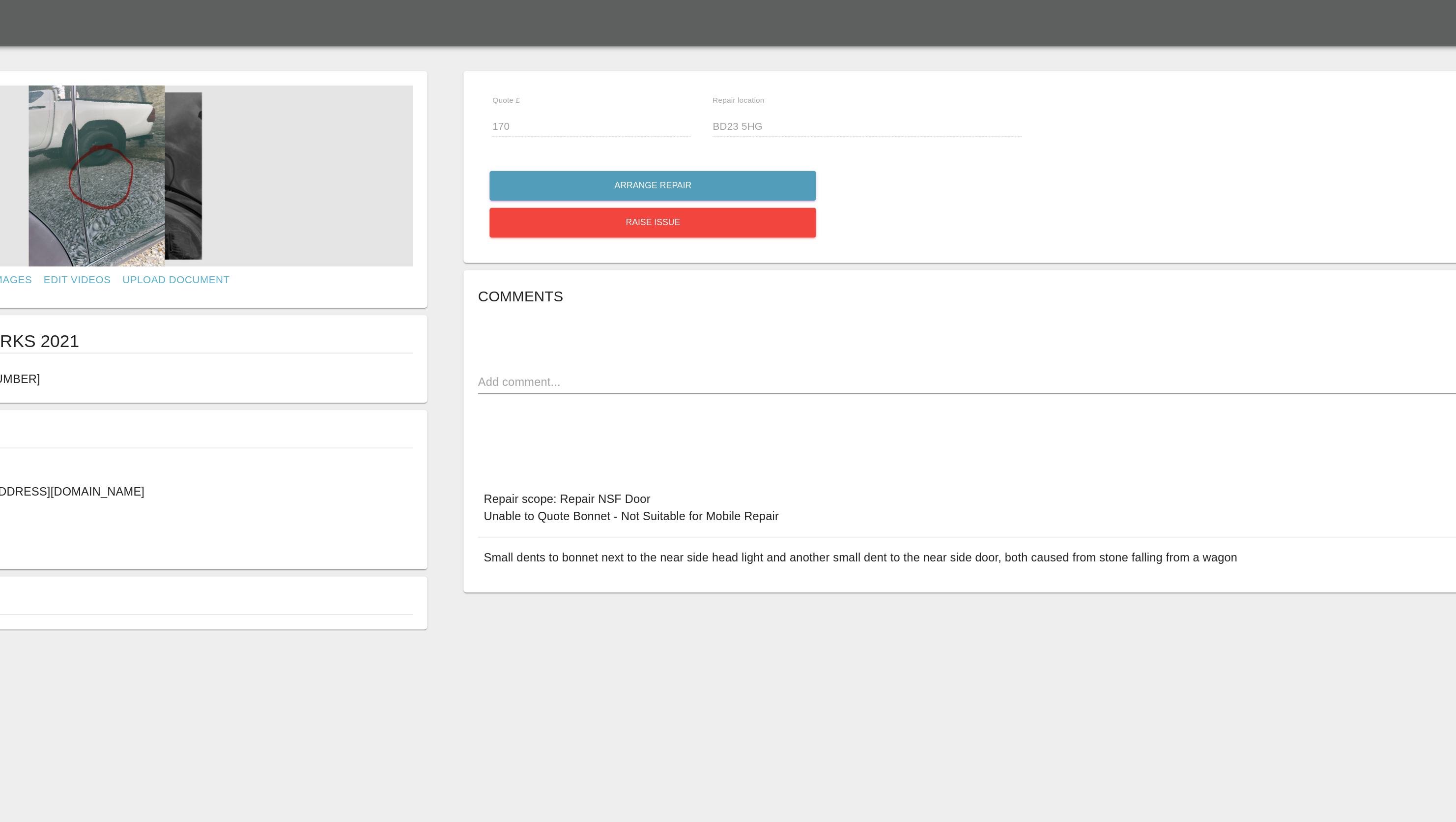
click at [575, 253] on textarea at bounding box center [982, 259] width 902 height 11
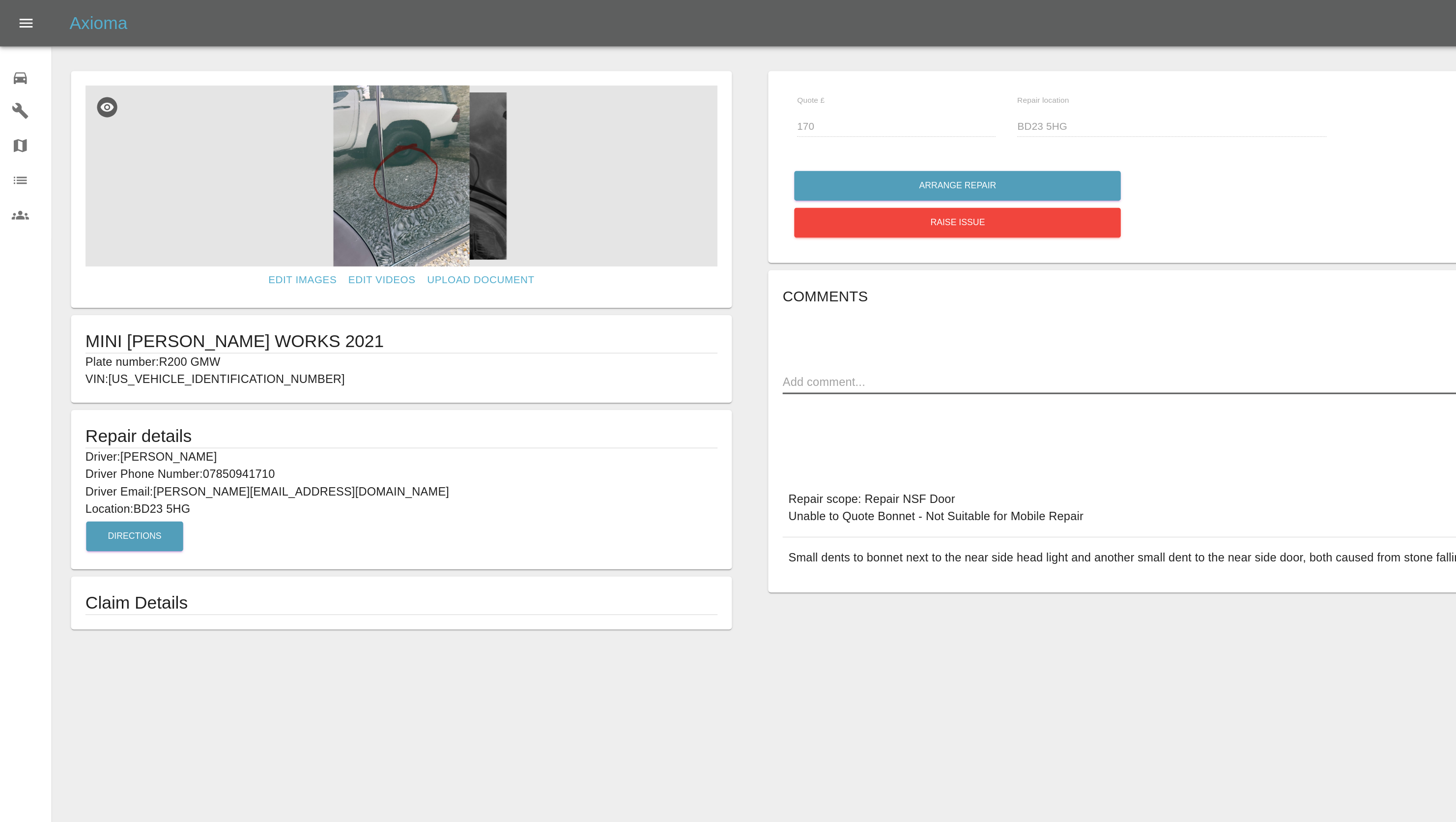
click at [565, 259] on textarea at bounding box center [982, 259] width 902 height 11
click at [574, 258] on textarea "Dates 20/10, 21/10" at bounding box center [982, 259] width 902 height 11
click at [532, 428] on div "Quote £ 170 Repair location BD23 5HG Arrange Repair Raise issue Comments Dates …" at bounding box center [982, 238] width 947 height 389
click at [534, 258] on textarea "Dates 20th (PM), 21st (AM)" at bounding box center [982, 259] width 902 height 11
type textarea "NSF Door - Dates 20th (PM), 21st (AM)"
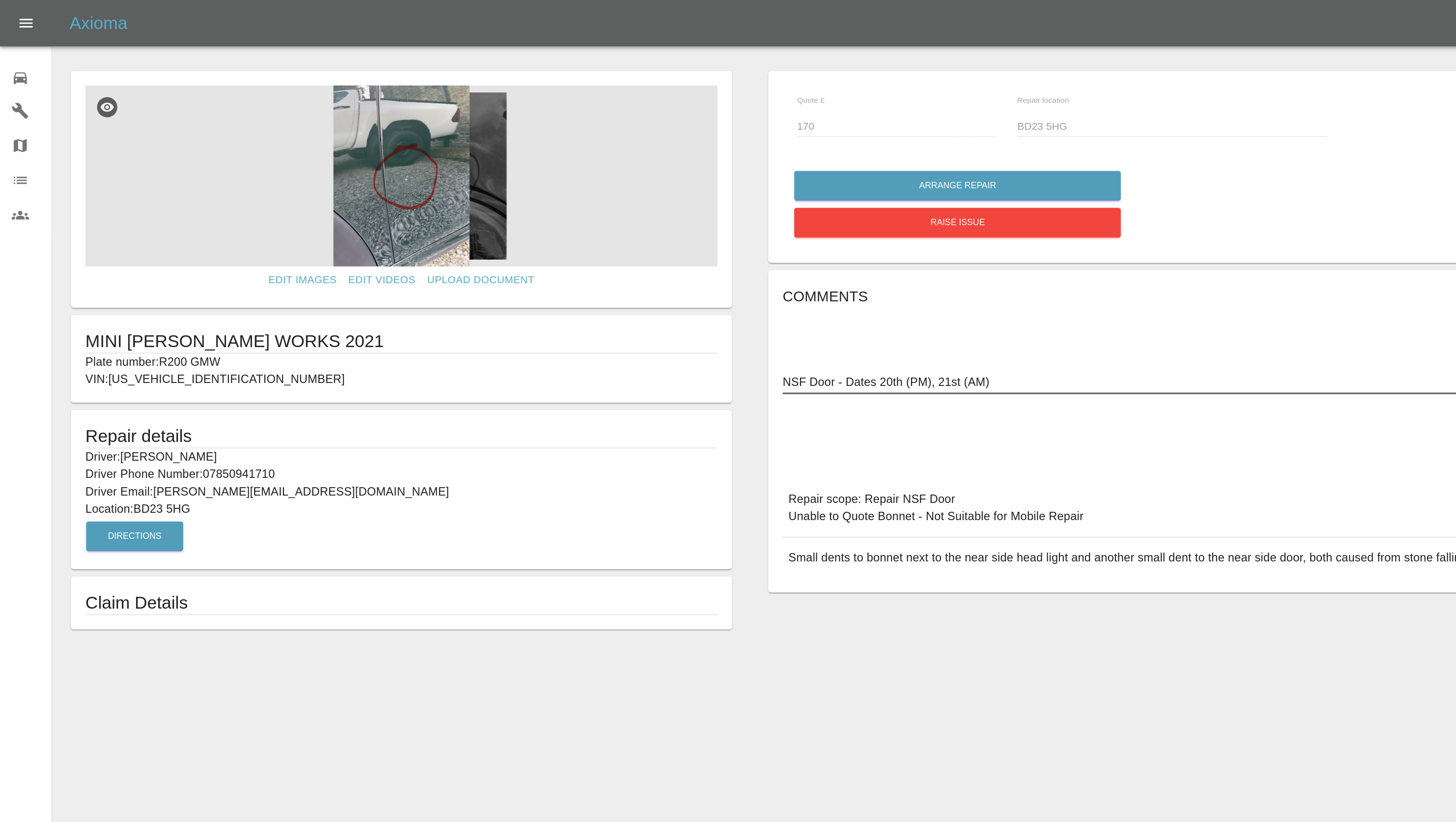
click at [253, 495] on main "Edit Images Edit Videos Upload Document MINI [PERSON_NAME] WORKS 2021 Plate num…" at bounding box center [728, 397] width 1456 height 794
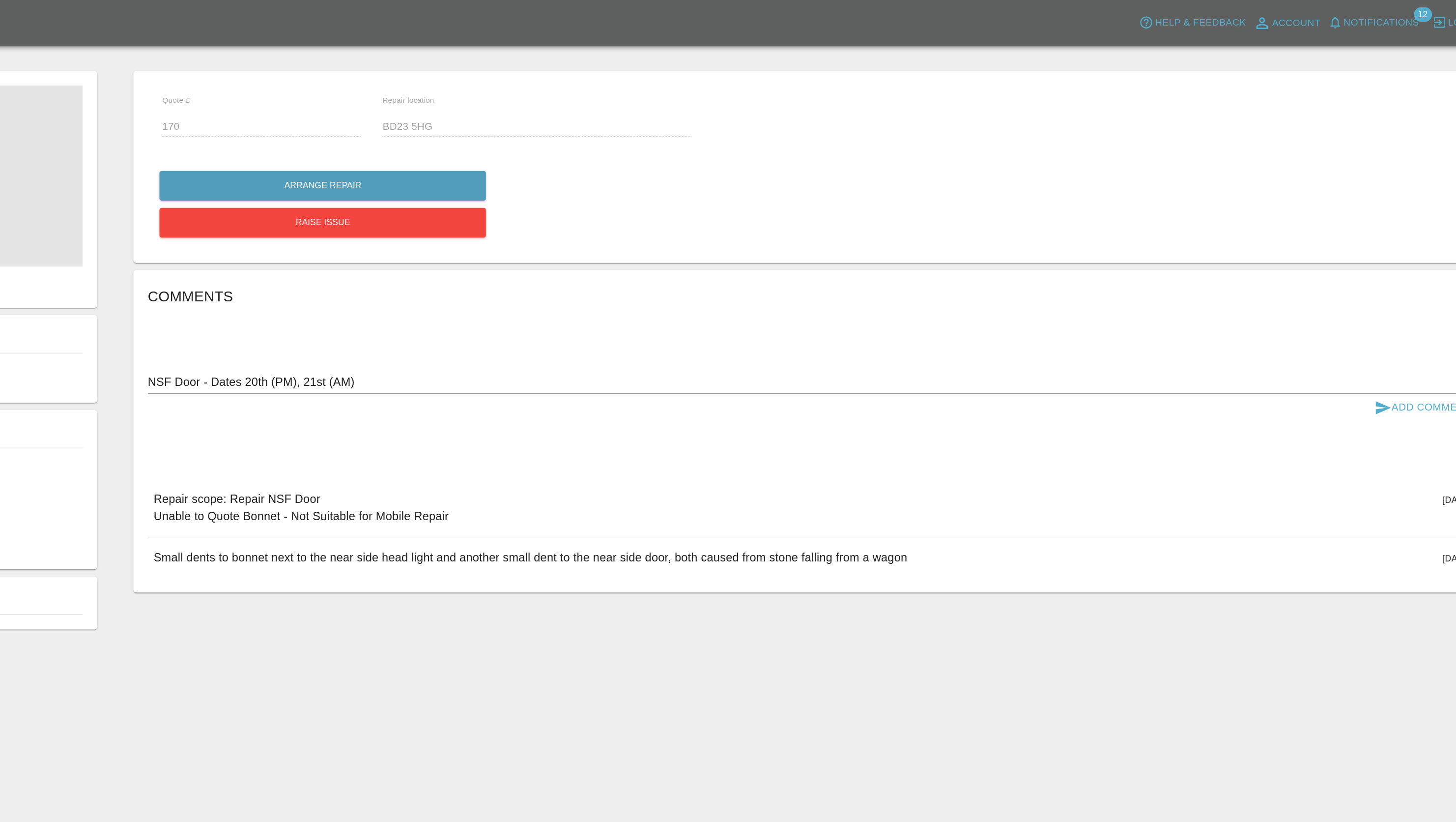
click at [440, 129] on img at bounding box center [272, 120] width 429 height 123
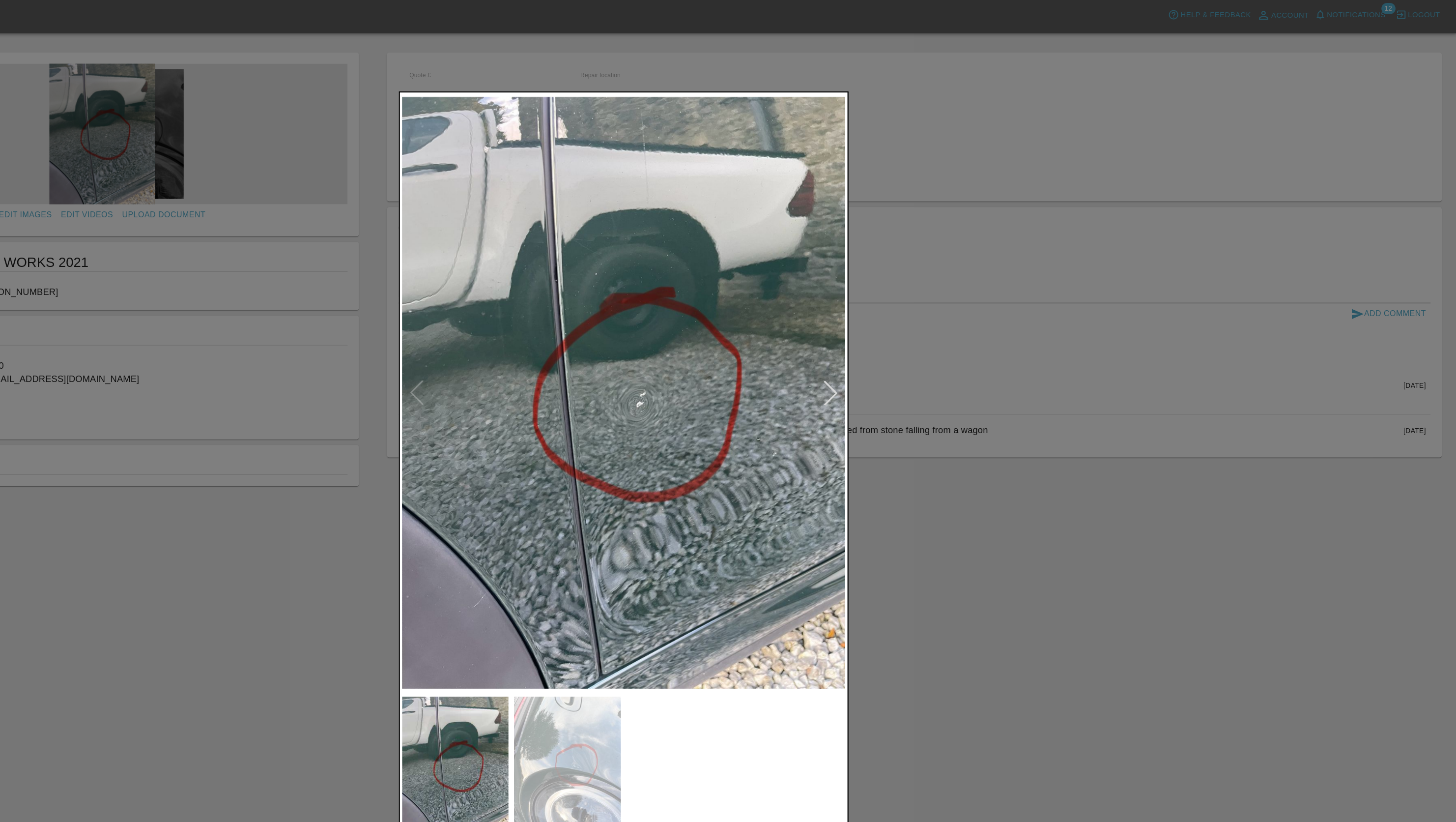
click at [1094, 490] on div at bounding box center [728, 411] width 1456 height 822
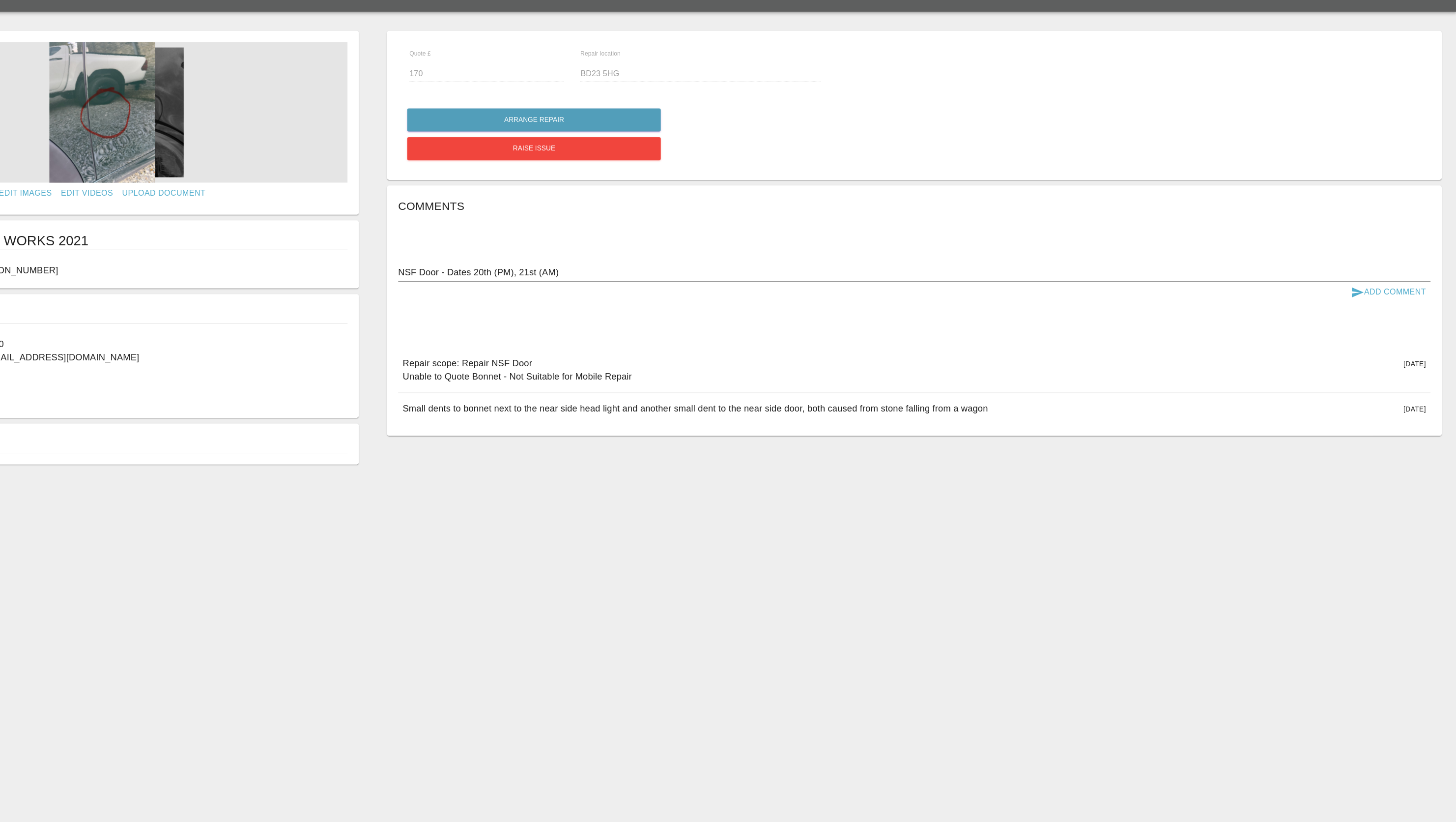
click at [1391, 273] on button "Add Comment" at bounding box center [1396, 276] width 74 height 18
